Goal: Task Accomplishment & Management: Manage account settings

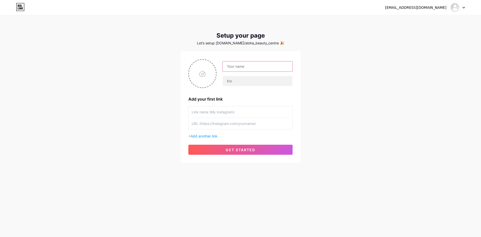
click at [245, 65] on input "text" at bounding box center [258, 66] width 70 height 10
type input "a"
type input "[GEOGRAPHIC_DATA]"
click at [208, 73] on input "file" at bounding box center [202, 74] width 27 height 28
type input "C:\fakepath\Untitled_design-removebg-preview.png"
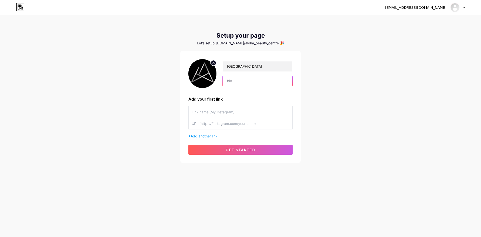
click at [245, 83] on input "text" at bounding box center [258, 81] width 70 height 10
click at [326, 76] on div "[EMAIL_ADDRESS][DOMAIN_NAME] Dashboard Logout Setup your page Let’s setup [DOMA…" at bounding box center [240, 89] width 481 height 179
click at [225, 63] on input "[GEOGRAPHIC_DATA]" at bounding box center [258, 66] width 70 height 10
drag, startPoint x: 238, startPoint y: 79, endPoint x: 228, endPoint y: 79, distance: 9.8
click at [228, 79] on input "text" at bounding box center [258, 81] width 70 height 10
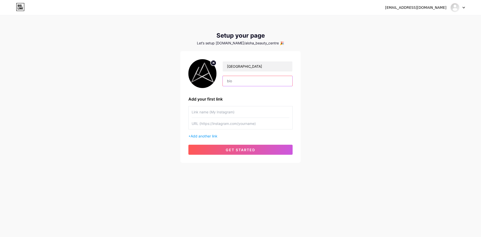
click at [230, 80] on input "text" at bounding box center [258, 81] width 70 height 10
paste input "Instagram | Facebook | TikTok"
type input "Instagram | Facebook | TikTok"
click at [350, 116] on div "[EMAIL_ADDRESS][DOMAIN_NAME] Dashboard Logout Setup your page Let’s setup [DOMA…" at bounding box center [240, 89] width 481 height 179
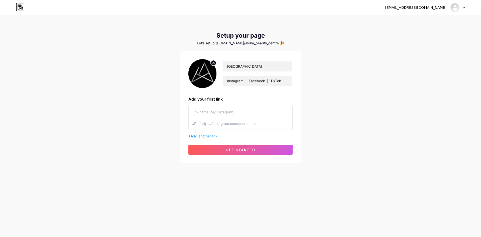
click at [213, 114] on input "text" at bounding box center [241, 111] width 98 height 11
click at [204, 111] on input "Aloha_beauty_Centre" at bounding box center [241, 111] width 98 height 11
type input "Aloha_Beauty_Centre"
click at [149, 134] on div "[EMAIL_ADDRESS][DOMAIN_NAME] Dashboard Logout Setup your page Let’s setup [DOMA…" at bounding box center [240, 89] width 481 height 179
click at [227, 123] on input "text" at bounding box center [241, 123] width 98 height 11
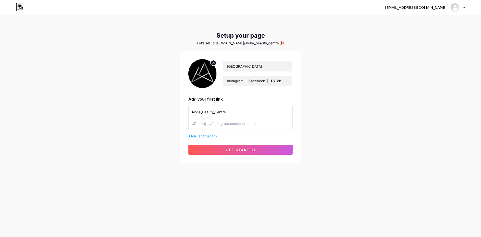
paste input "[DOMAIN_NAME][URL]"
type input "[DOMAIN_NAME][URL]"
click at [154, 129] on div "[EMAIL_ADDRESS][DOMAIN_NAME] Dashboard Logout Setup your page Let’s setup [DOMA…" at bounding box center [240, 89] width 481 height 179
click at [207, 137] on span "Add another link" at bounding box center [204, 136] width 27 height 4
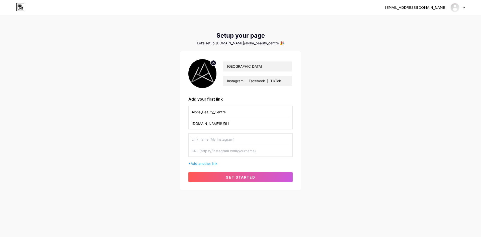
click at [208, 137] on input "text" at bounding box center [241, 139] width 98 height 11
click at [221, 149] on input "text" at bounding box center [241, 150] width 98 height 11
paste input "[URL][DOMAIN_NAME]"
type input "[URL][DOMAIN_NAME]"
click at [226, 142] on input "text" at bounding box center [241, 139] width 98 height 11
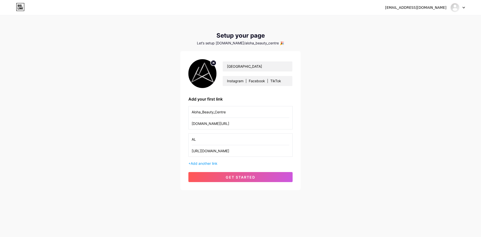
type input "A"
type input "a"
type input "[GEOGRAPHIC_DATA]"
click at [144, 162] on div "[EMAIL_ADDRESS][DOMAIN_NAME] Dashboard Logout Setup your page Let’s setup [DOMA…" at bounding box center [240, 103] width 481 height 206
click at [207, 164] on span "Add another link" at bounding box center [204, 163] width 27 height 4
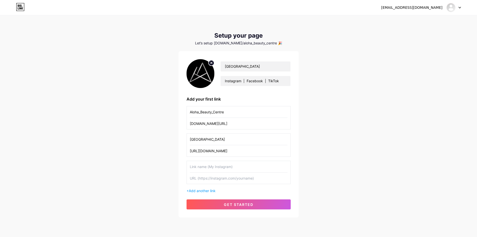
click at [214, 165] on input "text" at bounding box center [239, 166] width 98 height 11
click at [216, 169] on input "text" at bounding box center [239, 166] width 98 height 11
click at [221, 179] on input "text" at bounding box center [239, 177] width 98 height 11
paste input "[URL][DOMAIN_NAME]"
type input "[URL][DOMAIN_NAME]"
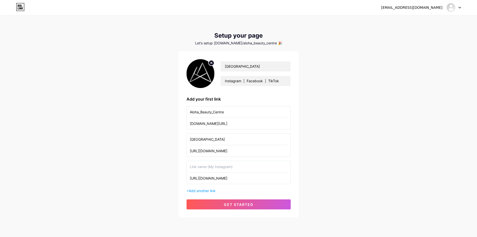
click at [224, 171] on input "text" at bounding box center [239, 166] width 98 height 11
click at [224, 114] on input "Aloha_Beauty_Centre" at bounding box center [239, 111] width 98 height 11
click at [220, 166] on input "text" at bounding box center [239, 166] width 98 height 11
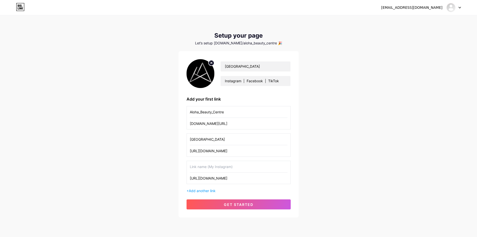
paste input "Aloha_Beauty_Centre"
type input "Aloha_Beauty_Centre"
click at [240, 201] on button "get started" at bounding box center [239, 204] width 104 height 10
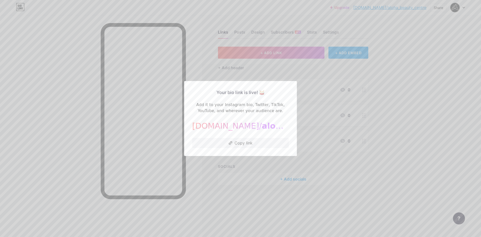
click at [211, 128] on div "[DOMAIN_NAME]/ aloha_beauty_centre" at bounding box center [240, 126] width 97 height 12
click at [233, 205] on div at bounding box center [240, 118] width 481 height 237
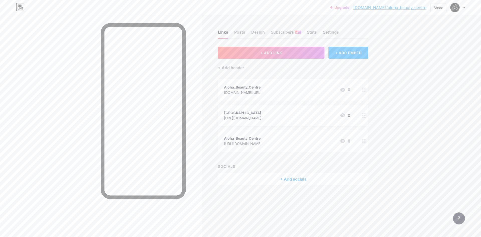
click at [365, 139] on circle at bounding box center [365, 139] width 1 height 1
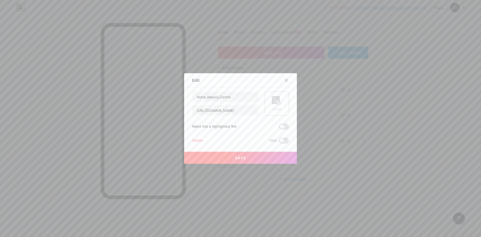
click at [272, 100] on rect at bounding box center [276, 100] width 8 height 8
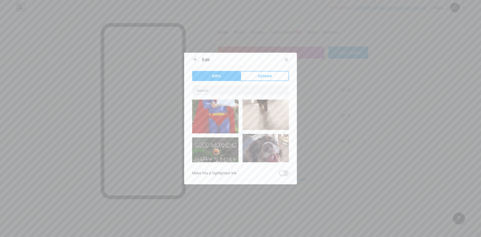
scroll to position [25, 0]
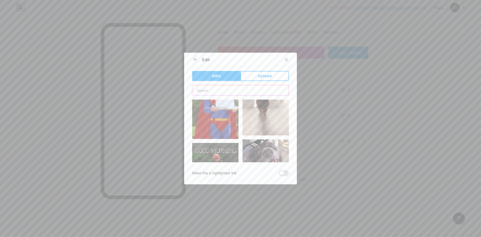
click at [214, 89] on input "text" at bounding box center [240, 90] width 96 height 10
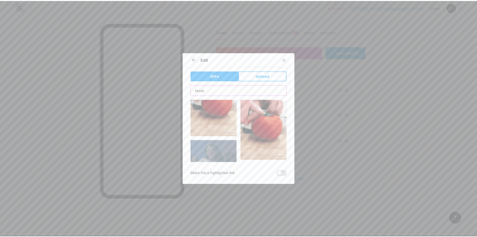
scroll to position [1223, 0]
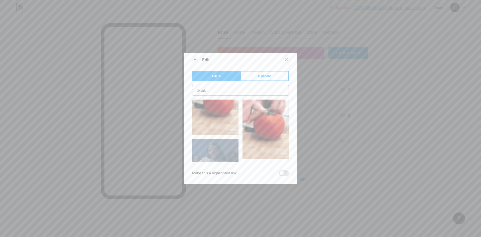
type input "tiktok"
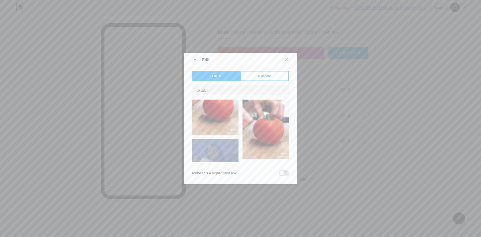
click at [285, 61] on icon at bounding box center [286, 60] width 4 height 4
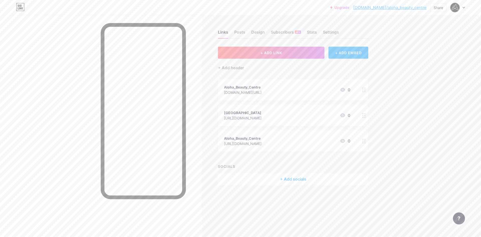
click at [278, 28] on div "Links Posts Design Subscribers NEW Stats Settings" at bounding box center [293, 30] width 150 height 18
click at [279, 32] on div "Subscribers NEW" at bounding box center [286, 33] width 30 height 9
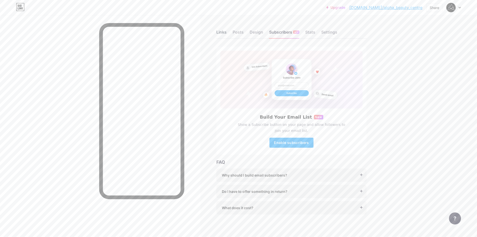
click at [226, 33] on div "Links" at bounding box center [222, 33] width 10 height 9
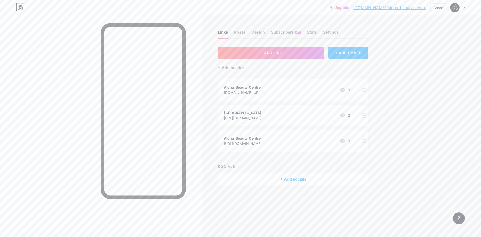
click at [418, 159] on div "Upgrade [DOMAIN_NAME]/aloha_... [DOMAIN_NAME]/aloha_beauty_centre Share Switch …" at bounding box center [240, 118] width 481 height 237
click at [217, 211] on div "Links Posts Design Subscribers NEW Stats Settings + ADD LINK + ADD EMBED + Add …" at bounding box center [194, 118] width 389 height 237
click at [24, 158] on div at bounding box center [101, 133] width 202 height 237
click at [366, 112] on div at bounding box center [364, 115] width 9 height 22
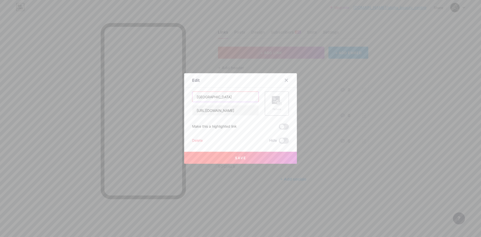
click at [238, 96] on input "[GEOGRAPHIC_DATA]" at bounding box center [225, 97] width 66 height 10
type input "Aloha Beauty Centre TikTok"
click at [283, 127] on span at bounding box center [284, 127] width 10 height 6
click at [279, 128] on input "checkbox" at bounding box center [279, 128] width 0 height 0
click at [283, 127] on span at bounding box center [284, 127] width 10 height 6
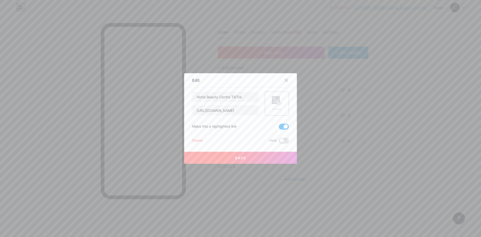
click at [279, 128] on input "checkbox" at bounding box center [279, 128] width 0 height 0
click at [258, 153] on button "Save" at bounding box center [240, 158] width 113 height 12
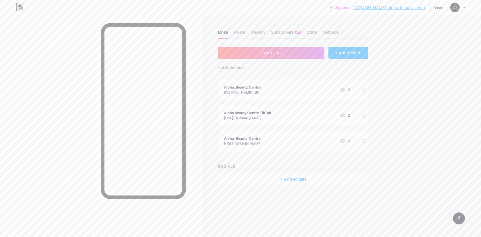
click at [228, 198] on div "Links Posts Design Subscribers NEW Stats Settings + ADD LINK + ADD EMBED + Add …" at bounding box center [194, 112] width 389 height 195
click at [269, 113] on div "Aloha Beauty Centre TikTok" at bounding box center [247, 112] width 47 height 5
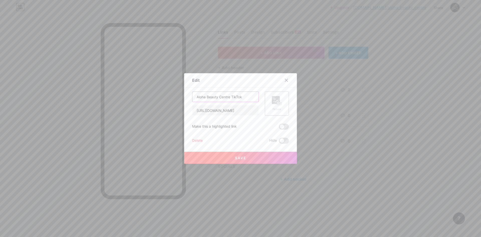
click at [242, 98] on input "Aloha Beauty Centre TikTok" at bounding box center [225, 97] width 66 height 10
click at [235, 96] on input "Aloha Beauty Centre TikTok" at bounding box center [225, 97] width 66 height 10
type input "[GEOGRAPHIC_DATA] Facebook"
click at [237, 151] on div "Save" at bounding box center [240, 154] width 113 height 20
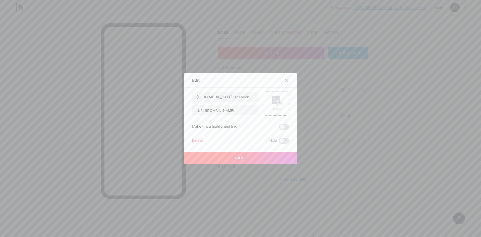
click at [240, 160] on button "Save" at bounding box center [240, 158] width 113 height 12
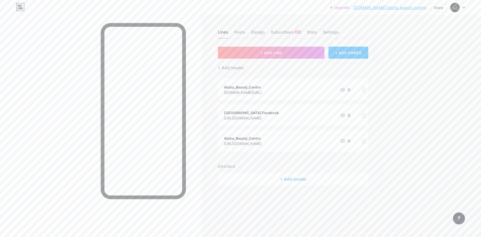
click at [367, 85] on div at bounding box center [364, 90] width 9 height 22
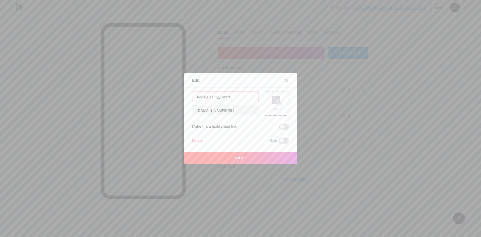
click at [245, 96] on input "Aloha_Beauty_Centre" at bounding box center [225, 97] width 66 height 10
type input "Aloha_Beauty_Centre Instagram"
click at [260, 158] on button "Save" at bounding box center [240, 158] width 113 height 12
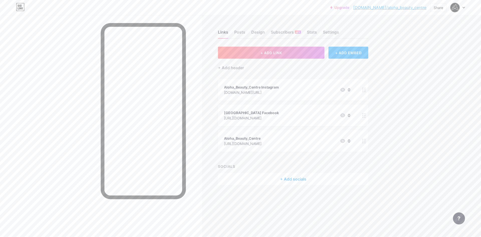
click at [362, 142] on div at bounding box center [364, 141] width 9 height 22
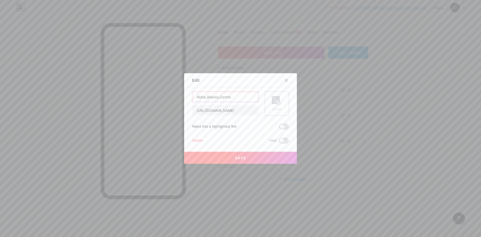
click at [240, 98] on input "Aloha_Beauty_Centre" at bounding box center [225, 97] width 66 height 10
type input "Aloha_Beauty_Centre Tiktok"
drag, startPoint x: 238, startPoint y: 160, endPoint x: 241, endPoint y: 158, distance: 3.5
click at [241, 158] on button "Save" at bounding box center [240, 158] width 113 height 12
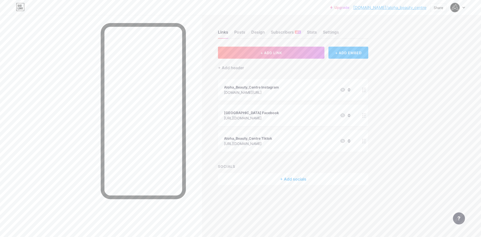
click at [230, 205] on div "Links Posts Design Subscribers NEW Stats Settings + ADD LINK + ADD EMBED + Add …" at bounding box center [194, 112] width 389 height 195
drag, startPoint x: 293, startPoint y: 115, endPoint x: 296, endPoint y: 93, distance: 21.4
click at [296, 93] on span "Aloha_Beauty_Centre Instagram [DOMAIN_NAME][URL] 0 [GEOGRAPHIC_DATA] Facebook […" at bounding box center [293, 115] width 150 height 73
click at [454, 130] on div "Upgrade [DOMAIN_NAME]/aloha_... [DOMAIN_NAME]/aloha_beauty_centre Share Switch …" at bounding box center [240, 118] width 481 height 237
click at [426, 121] on div "Upgrade [DOMAIN_NAME]/aloha_... [DOMAIN_NAME]/aloha_beauty_centre Share Switch …" at bounding box center [240, 118] width 481 height 237
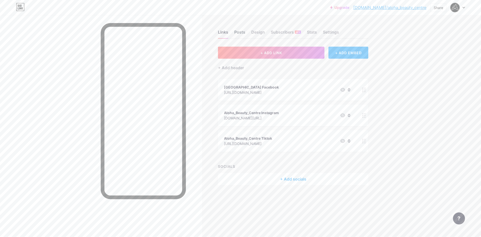
click at [242, 34] on div "Posts" at bounding box center [239, 33] width 11 height 9
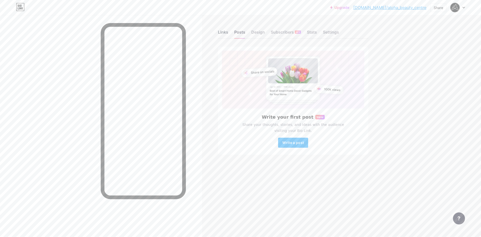
click at [221, 34] on div "Links" at bounding box center [223, 33] width 10 height 9
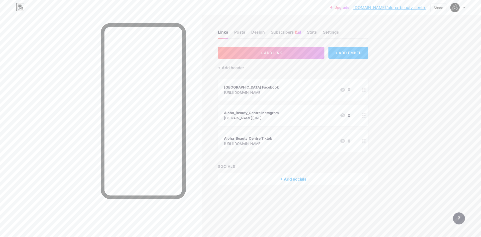
click at [259, 220] on div "Links Posts Design Subscribers NEW Stats Settings + ADD LINK + ADD EMBED + Add …" at bounding box center [194, 118] width 389 height 237
click at [331, 32] on div "Settings" at bounding box center [331, 33] width 16 height 9
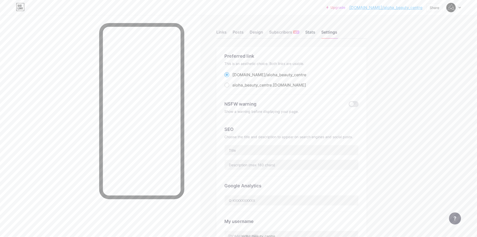
click at [310, 31] on div "Stats" at bounding box center [310, 33] width 10 height 9
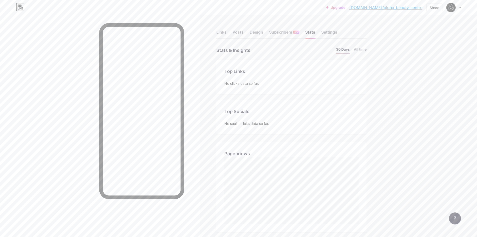
scroll to position [237, 477]
click at [287, 32] on div "Subscribers NEW" at bounding box center [284, 33] width 30 height 9
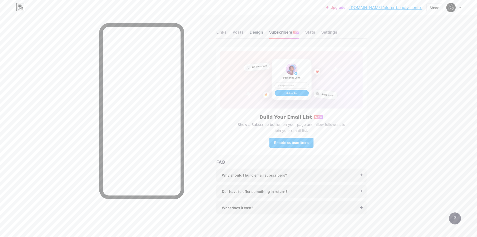
click at [260, 33] on div "Design" at bounding box center [257, 33] width 14 height 9
click at [241, 31] on div "Posts" at bounding box center [238, 33] width 11 height 9
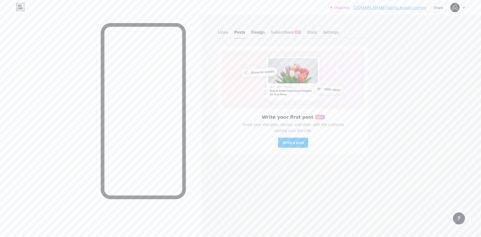
click at [264, 33] on div "Design" at bounding box center [258, 33] width 14 height 9
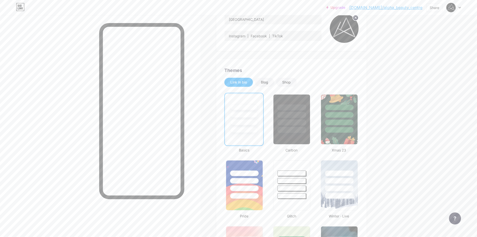
scroll to position [50, 0]
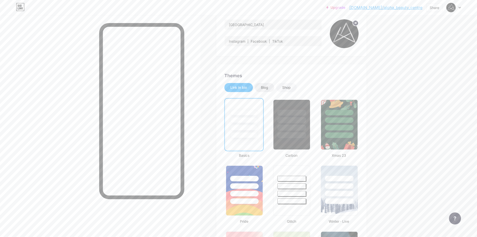
click at [268, 88] on div "Blog" at bounding box center [264, 87] width 7 height 5
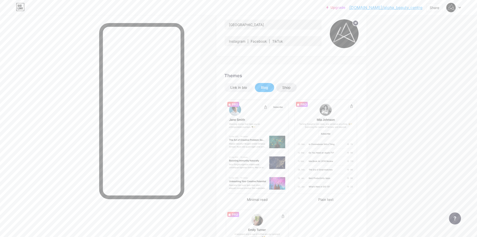
click at [285, 87] on div "Shop" at bounding box center [286, 87] width 9 height 5
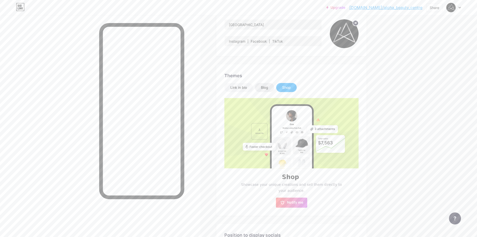
click at [264, 88] on div "Blog" at bounding box center [264, 87] width 7 height 5
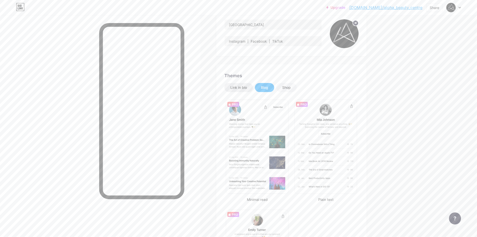
click at [237, 89] on div "Link in bio" at bounding box center [239, 87] width 17 height 5
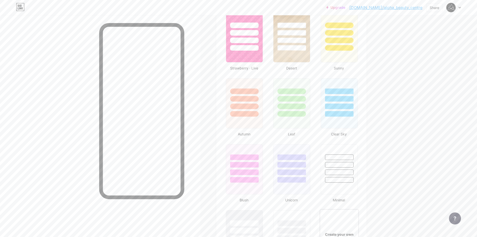
scroll to position [526, 0]
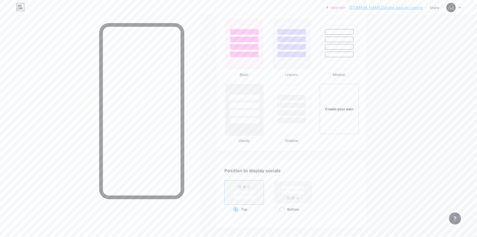
click at [245, 131] on div at bounding box center [245, 110] width 38 height 52
click at [246, 129] on div at bounding box center [244, 110] width 36 height 50
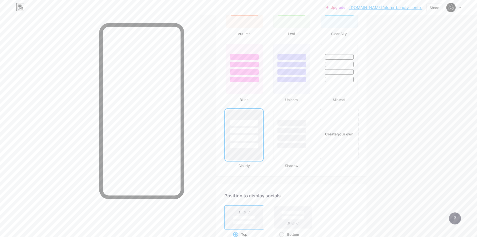
scroll to position [614, 0]
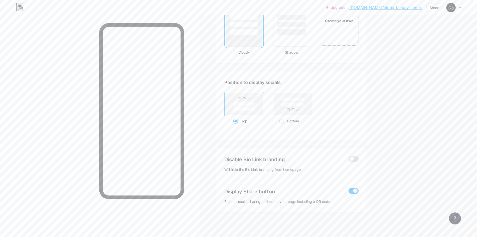
click at [287, 106] on rect at bounding box center [293, 104] width 23 height 4
click at [283, 126] on input "Bottom" at bounding box center [280, 127] width 3 height 3
radio input "true"
click at [237, 122] on span at bounding box center [235, 121] width 5 height 5
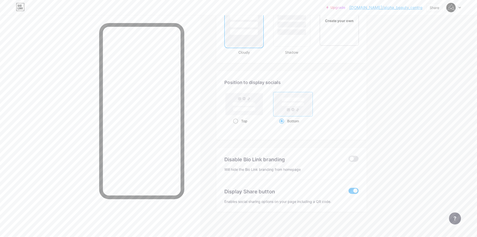
click at [237, 126] on input "Top" at bounding box center [234, 127] width 3 height 3
radio input "true"
click at [284, 123] on span at bounding box center [281, 121] width 5 height 5
click at [283, 126] on input "Bottom" at bounding box center [280, 127] width 3 height 3
radio input "true"
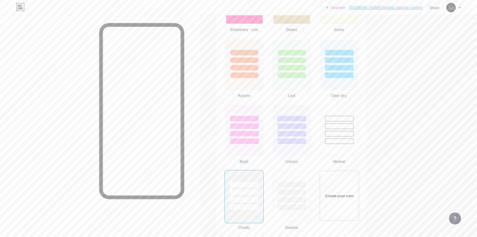
scroll to position [439, 0]
click at [341, 187] on div "Create your own" at bounding box center [339, 196] width 40 height 52
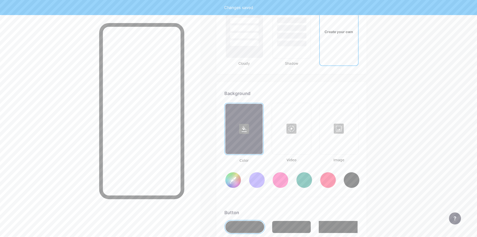
type input "#ffffff"
type input "#000000"
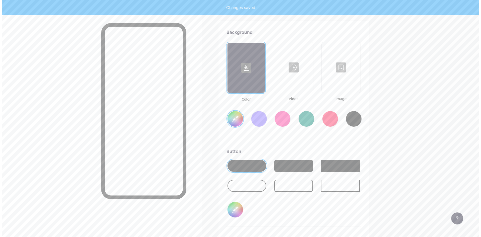
scroll to position [665, 0]
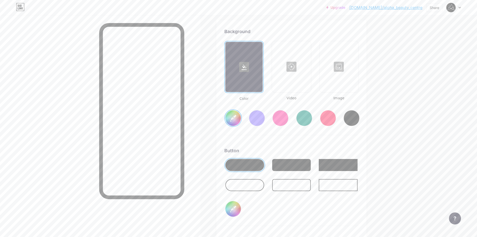
click at [298, 86] on div at bounding box center [292, 67] width 38 height 50
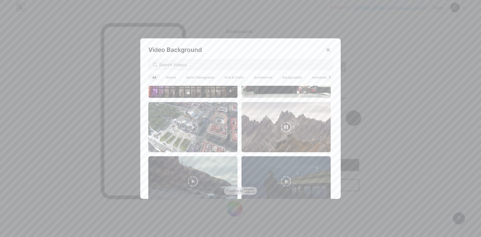
scroll to position [351, 0]
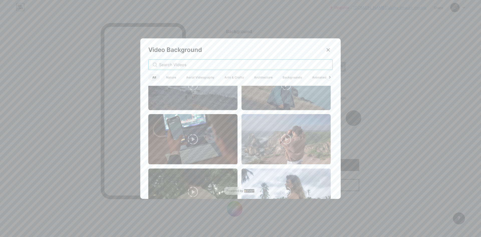
click at [225, 66] on input "text" at bounding box center [243, 65] width 169 height 6
type input "n"
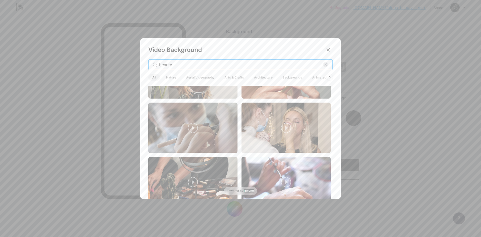
scroll to position [927, 0]
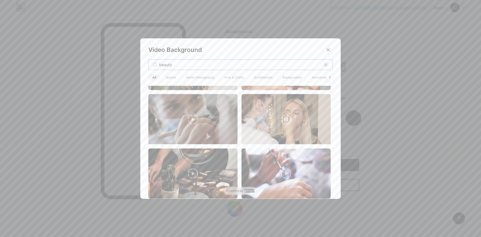
type input "beauty"
click at [278, 120] on video at bounding box center [286, 119] width 89 height 50
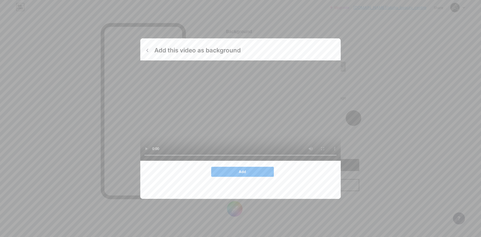
click at [242, 174] on span "Add" at bounding box center [242, 171] width 7 height 4
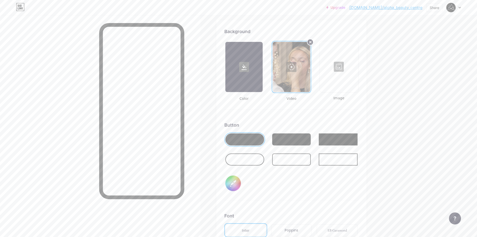
click at [311, 42] on icon at bounding box center [310, 42] width 2 height 2
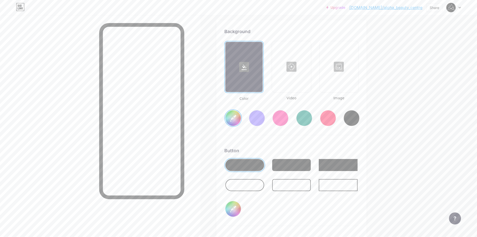
click at [339, 82] on div at bounding box center [339, 67] width 38 height 50
type input "#ffffff"
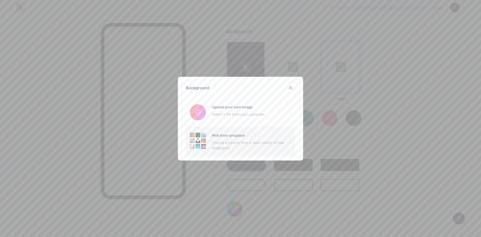
click at [222, 147] on div "Choose a picture from a wide variety of free wallpapers" at bounding box center [250, 145] width 77 height 11
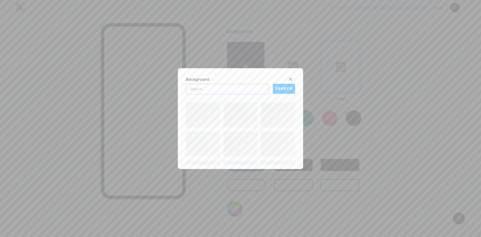
click at [212, 88] on input "text" at bounding box center [227, 89] width 82 height 10
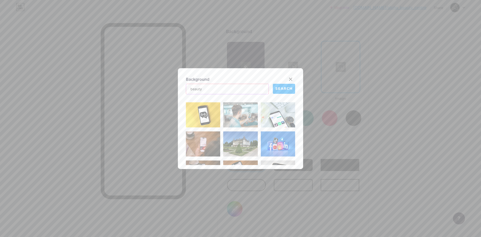
type input "beauty"
click at [283, 91] on span "SEARCH" at bounding box center [283, 88] width 17 height 5
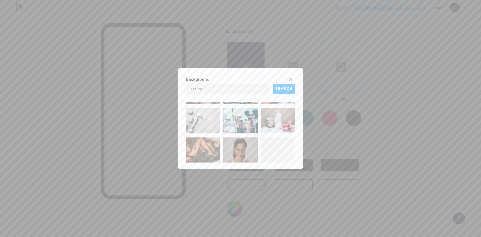
scroll to position [141, 0]
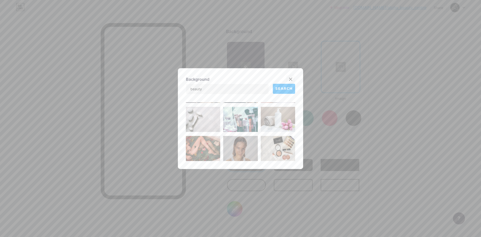
click at [289, 80] on icon at bounding box center [291, 79] width 4 height 4
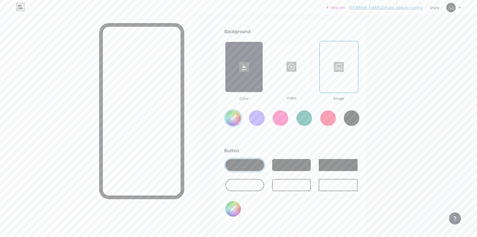
click at [298, 72] on div at bounding box center [292, 67] width 38 height 50
type input "#ffffff"
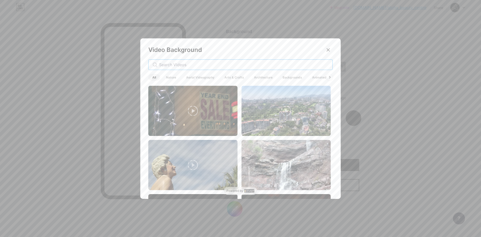
click at [225, 64] on input "text" at bounding box center [243, 65] width 169 height 6
type input "b"
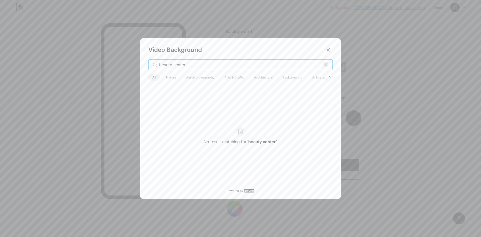
click at [180, 65] on input "beauty center" at bounding box center [241, 65] width 164 height 6
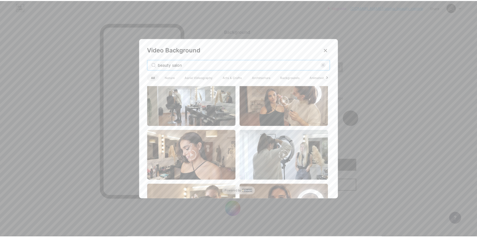
scroll to position [0, 0]
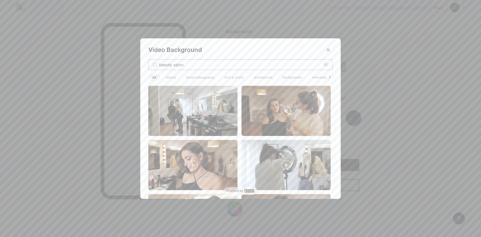
type input "beauty salon"
click at [214, 112] on video at bounding box center [192, 111] width 89 height 50
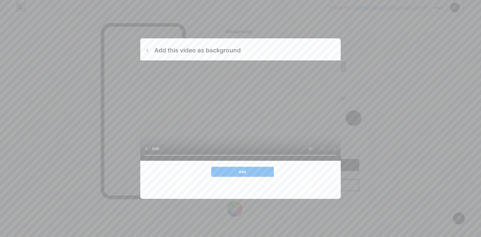
click at [246, 177] on button "Add" at bounding box center [242, 172] width 63 height 10
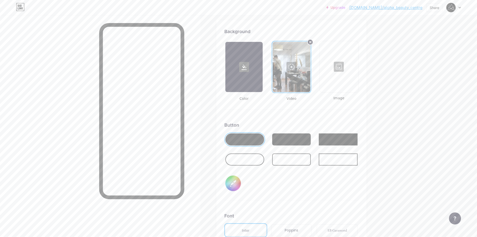
click at [196, 193] on div at bounding box center [100, 133] width 200 height 237
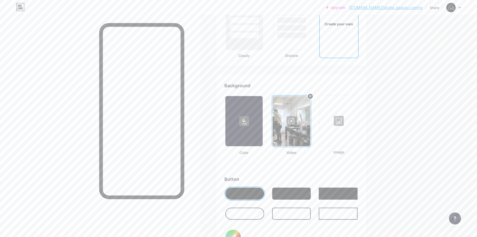
scroll to position [615, 0]
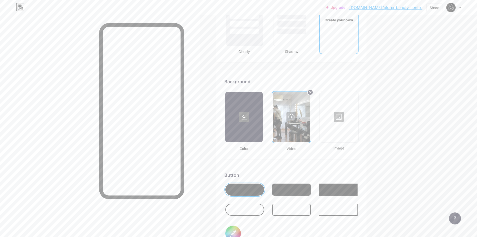
drag, startPoint x: 182, startPoint y: 166, endPoint x: 195, endPoint y: 164, distance: 13.3
click at [187, 165] on div at bounding box center [100, 133] width 200 height 237
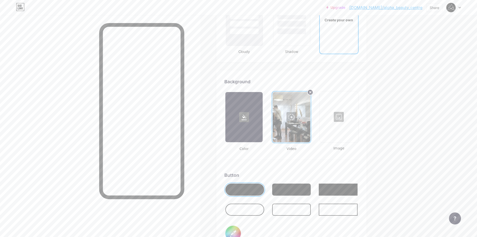
click at [195, 135] on div at bounding box center [100, 133] width 200 height 237
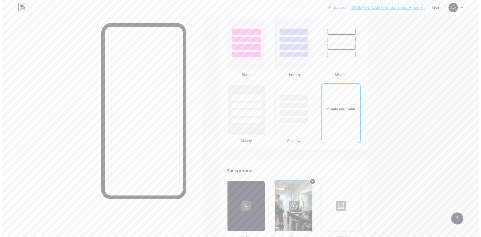
scroll to position [652, 0]
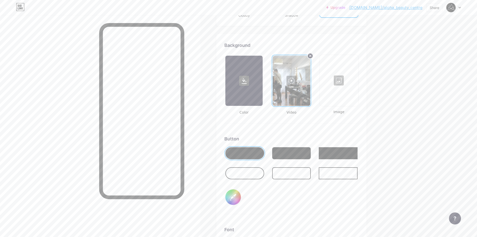
click at [290, 81] on div at bounding box center [291, 81] width 37 height 50
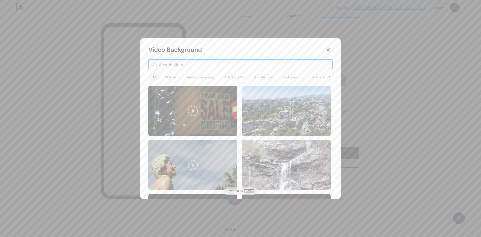
click at [200, 64] on input "text" at bounding box center [243, 65] width 169 height 6
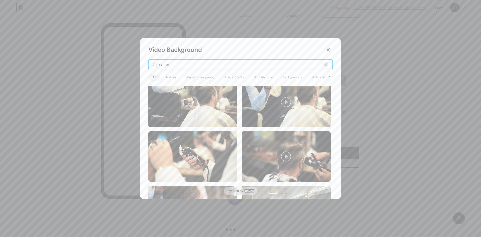
scroll to position [276, 0]
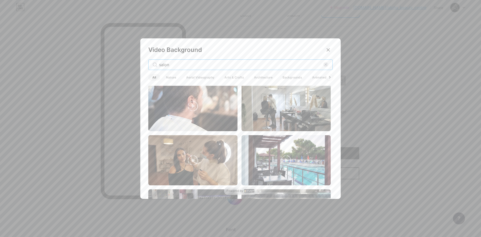
click at [194, 62] on input "salon" at bounding box center [241, 65] width 164 height 6
type input "woman salon"
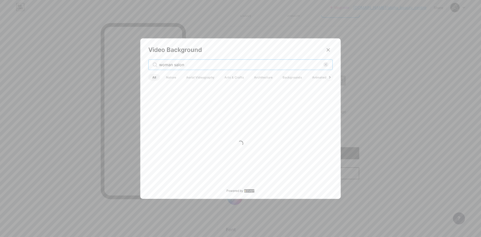
scroll to position [0, 0]
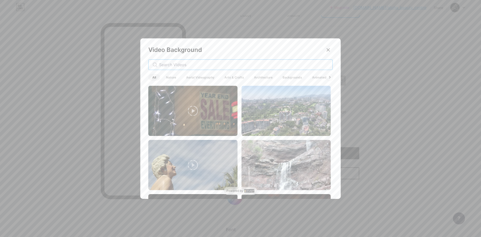
type input "f"
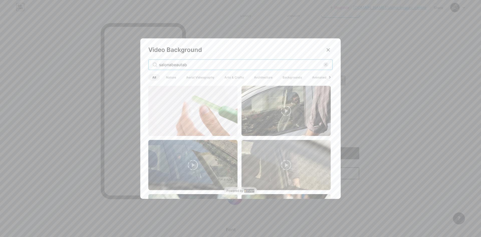
type input "salonabeauta"
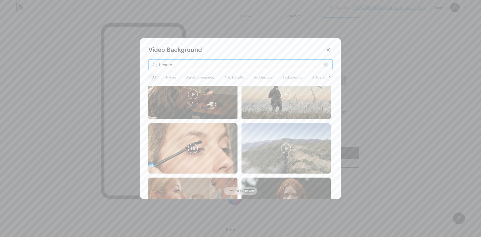
scroll to position [1414, 0]
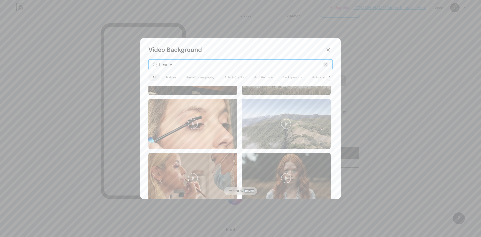
click at [196, 63] on input "beauty" at bounding box center [241, 65] width 164 height 6
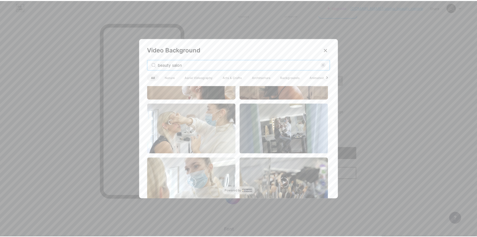
scroll to position [150, 0]
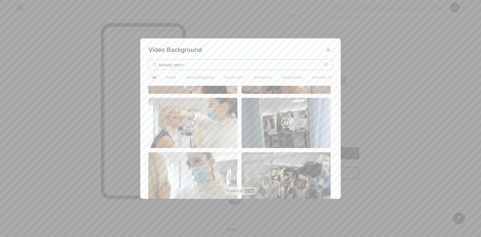
type input "beauty salon"
click at [291, 126] on video at bounding box center [286, 123] width 89 height 50
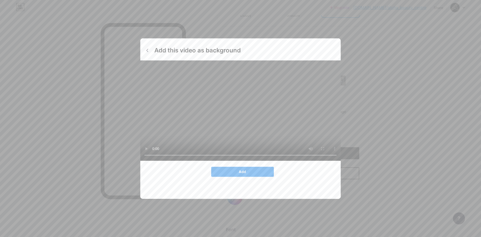
click at [250, 177] on button "Add" at bounding box center [242, 172] width 63 height 10
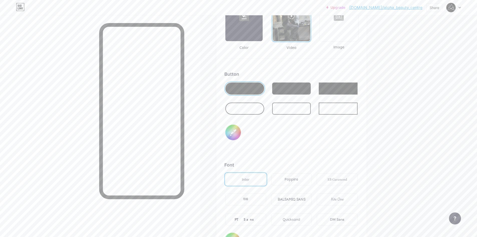
scroll to position [727, 0]
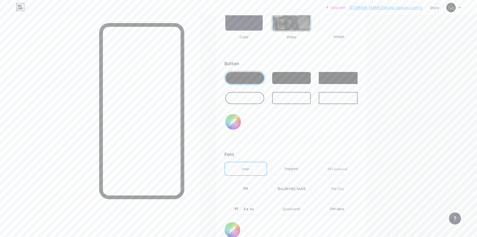
click at [234, 124] on input "#000000" at bounding box center [234, 122] width 16 height 16
click at [234, 125] on input "#aaa8a9" at bounding box center [234, 122] width 16 height 16
click at [235, 126] on input "#c2c2c2" at bounding box center [234, 122] width 16 height 16
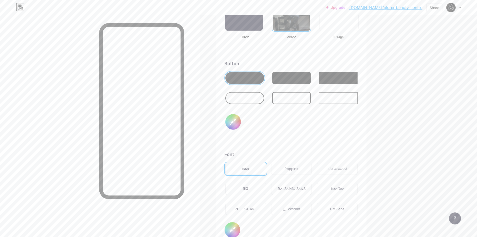
type input "#dedede"
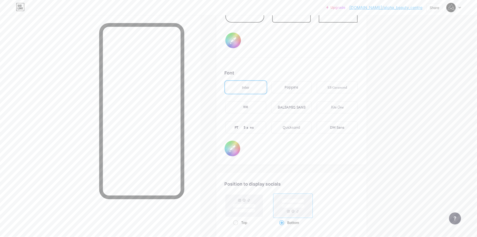
scroll to position [802, 0]
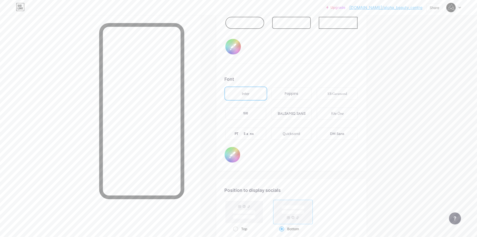
click at [294, 97] on div "Poppins" at bounding box center [291, 93] width 41 height 12
click at [341, 95] on div "EB Garamond" at bounding box center [338, 93] width 20 height 5
click at [252, 118] on div "TEKO" at bounding box center [246, 114] width 41 height 12
click at [293, 115] on div "BALSAMIQ SANS" at bounding box center [292, 113] width 28 height 5
click at [253, 134] on div "PT Sans" at bounding box center [246, 133] width 22 height 5
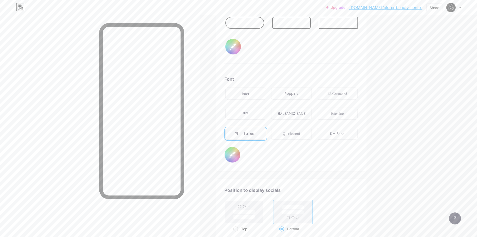
click at [298, 132] on div "Quicksand" at bounding box center [292, 133] width 18 height 5
click at [346, 143] on div "Inter Poppins EB Garamond TEKO BALSAMIQ SANS Kite One PT Sans Quicksand DM Sans" at bounding box center [292, 116] width 134 height 60
click at [327, 126] on div "Inter Poppins EB Garamond TEKO BALSAMIQ SANS Kite One PT Sans Quicksand DM Sans" at bounding box center [292, 116] width 134 height 60
click at [335, 140] on div "DM Sans" at bounding box center [337, 134] width 43 height 14
click at [256, 137] on div "PT Sans" at bounding box center [246, 134] width 41 height 12
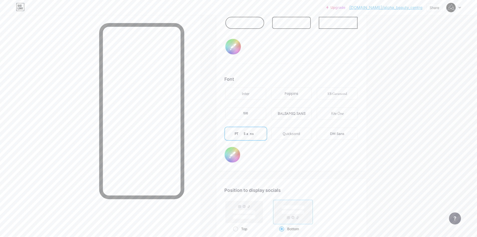
click at [244, 97] on div "Inter" at bounding box center [246, 93] width 41 height 12
click at [245, 115] on div "TEKO" at bounding box center [245, 113] width 5 height 5
click at [291, 112] on div "BALSAMIQ SANS" at bounding box center [292, 113] width 28 height 5
click at [295, 91] on div "Poppins" at bounding box center [292, 93] width 14 height 5
click at [337, 116] on div "Kite One" at bounding box center [337, 114] width 41 height 12
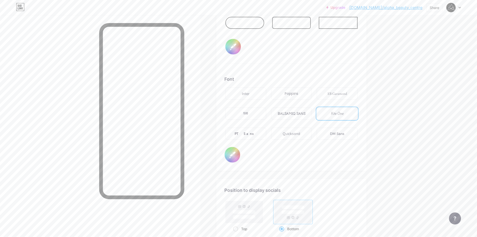
click at [337, 103] on div "Inter Poppins EB Garamond TEKO BALSAMIQ SANS Kite One PT Sans Quicksand DM Sans" at bounding box center [292, 116] width 134 height 60
click at [340, 97] on div "EB Garamond" at bounding box center [337, 93] width 41 height 12
click at [333, 113] on div "Kite One" at bounding box center [337, 113] width 13 height 5
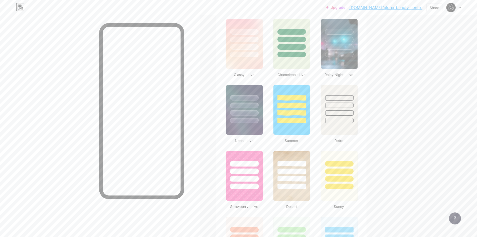
scroll to position [258, 0]
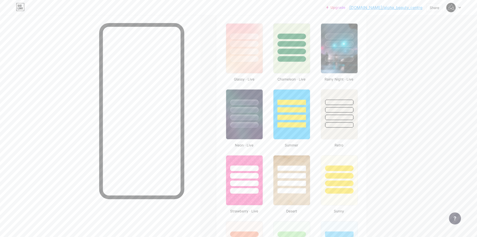
click at [52, 80] on div at bounding box center [100, 133] width 200 height 237
drag, startPoint x: 75, startPoint y: 77, endPoint x: 90, endPoint y: 42, distance: 38.7
click at [77, 69] on div at bounding box center [100, 133] width 200 height 237
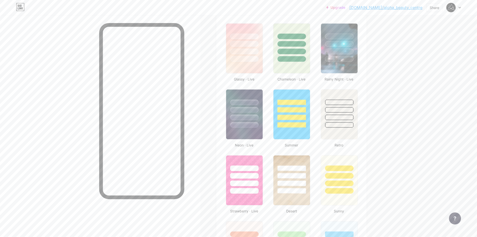
click at [90, 42] on div at bounding box center [100, 133] width 200 height 237
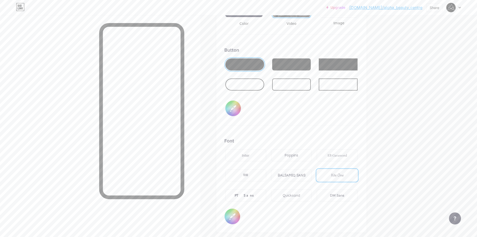
scroll to position [734, 0]
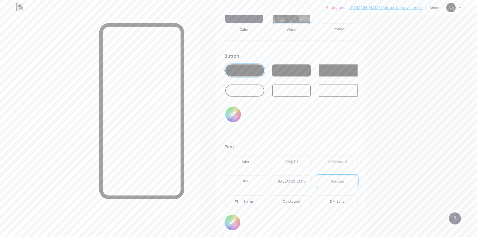
click at [246, 159] on div "Inter" at bounding box center [246, 161] width 8 height 5
click at [240, 182] on div "TEKO" at bounding box center [246, 181] width 41 height 12
click at [298, 163] on div "Poppins" at bounding box center [292, 161] width 14 height 5
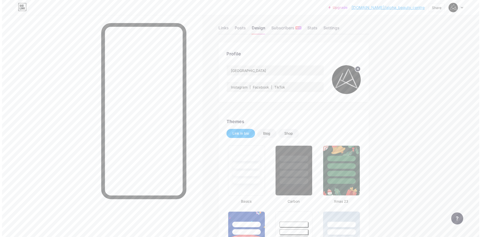
scroll to position [0, 0]
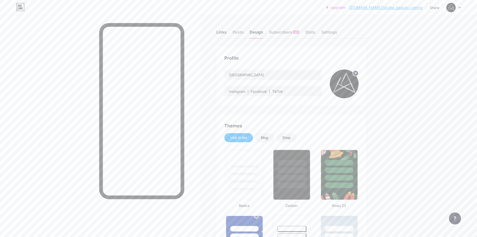
click at [223, 32] on div "Links" at bounding box center [222, 33] width 10 height 9
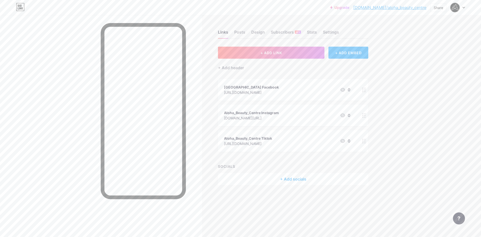
click at [247, 32] on div "Links Posts Design Subscribers NEW Stats Settings" at bounding box center [293, 30] width 150 height 18
click at [434, 7] on div "Share" at bounding box center [439, 7] width 10 height 5
click at [394, 40] on div "Get my QR code" at bounding box center [403, 38] width 31 height 6
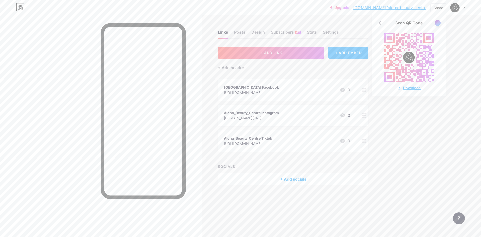
click at [406, 89] on div "Download" at bounding box center [409, 87] width 24 height 5
click at [410, 163] on div "Upgrade [DOMAIN_NAME]/aloha_... [DOMAIN_NAME]/aloha_beauty_centre Share Scan QR…" at bounding box center [240, 118] width 481 height 237
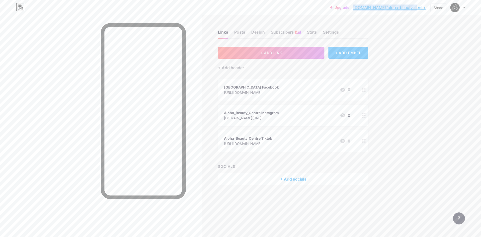
drag, startPoint x: 372, startPoint y: 8, endPoint x: 426, endPoint y: 13, distance: 54.5
click at [426, 13] on div "Upgrade [DOMAIN_NAME]/aloha_... [DOMAIN_NAME]/aloha_beauty_centre Share Switch …" at bounding box center [240, 7] width 481 height 15
click at [391, 30] on div "Upgrade [DOMAIN_NAME]/aloha_... [DOMAIN_NAME]/aloha_beauty_centre Share Switch …" at bounding box center [240, 118] width 481 height 237
drag, startPoint x: 371, startPoint y: 10, endPoint x: 427, endPoint y: 12, distance: 55.4
click at [427, 12] on div "Upgrade [DOMAIN_NAME]/aloha_... [DOMAIN_NAME]/aloha_beauty_centre Share Switch …" at bounding box center [240, 7] width 481 height 15
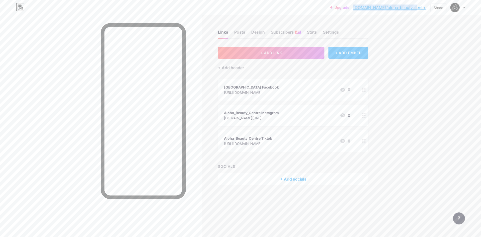
copy link "[DOMAIN_NAME]/aloha_beauty_centre"
